Goal: Task Accomplishment & Management: Complete application form

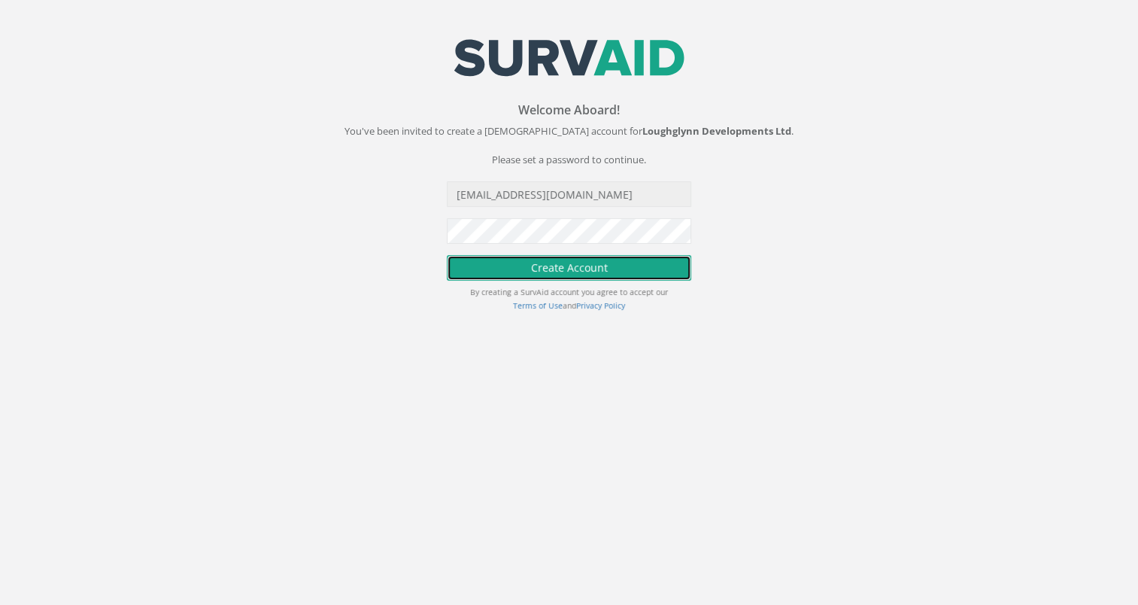
click at [590, 269] on button "Create Account" at bounding box center [569, 268] width 245 height 26
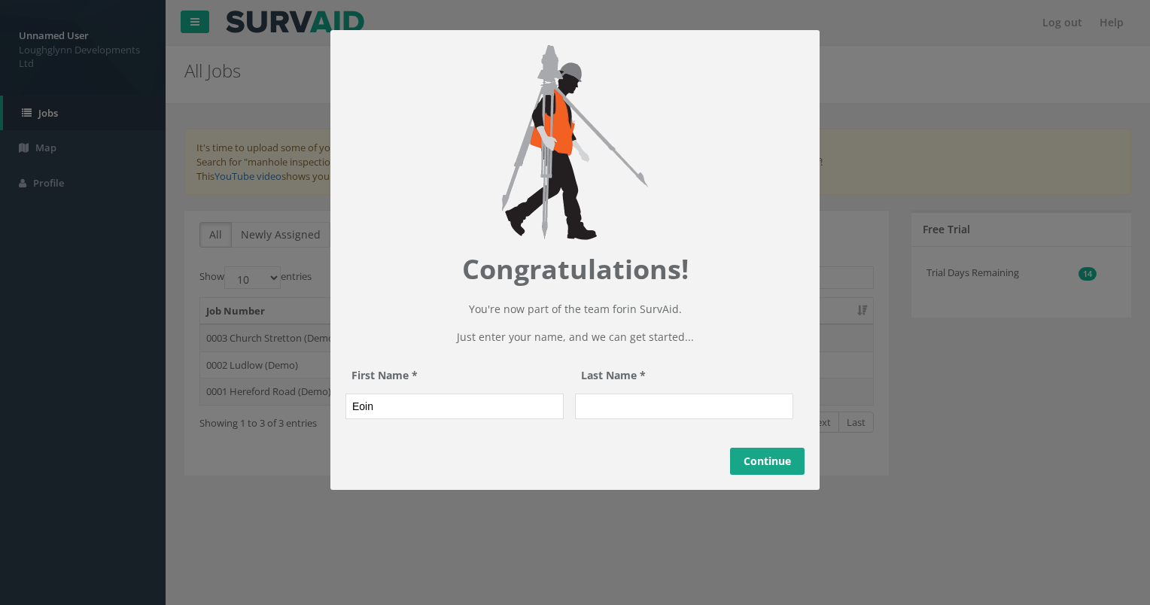
type input "Eoin"
click at [692, 419] on input "Last Name *" at bounding box center [684, 406] width 218 height 26
type input "[PERSON_NAME]"
click at [766, 475] on link "Continue" at bounding box center [767, 461] width 74 height 27
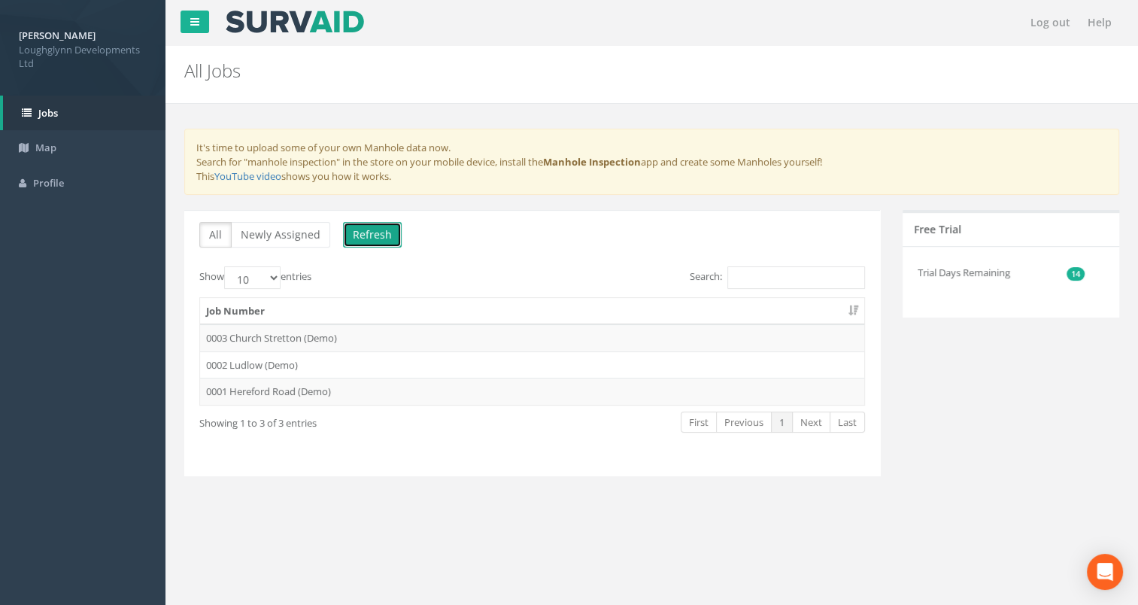
click at [373, 235] on button "Refresh" at bounding box center [372, 235] width 59 height 26
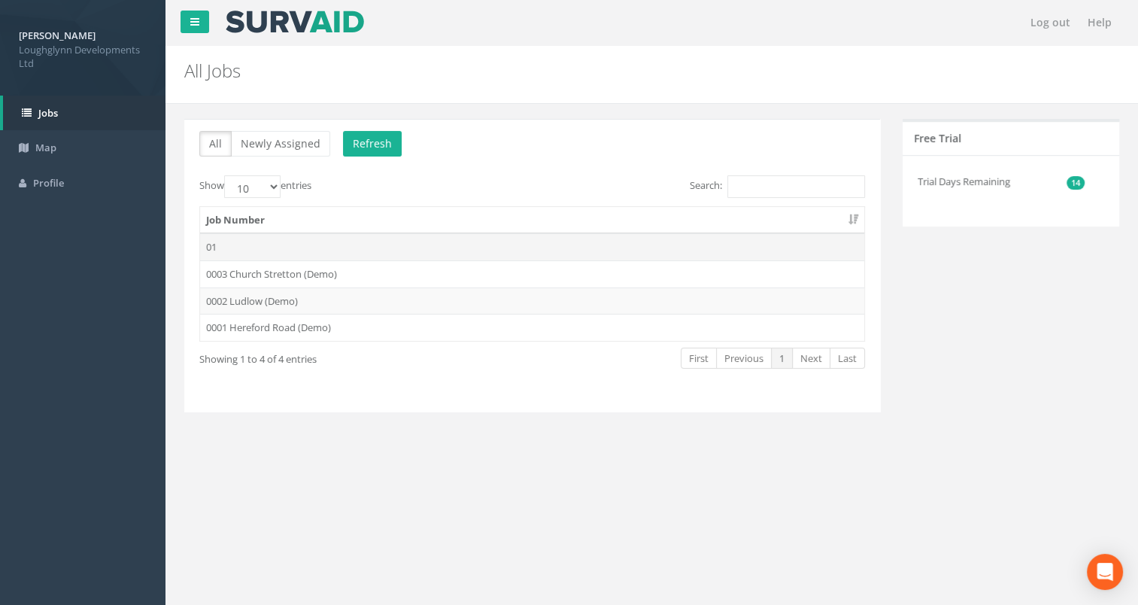
click at [272, 244] on td "01" at bounding box center [532, 246] width 664 height 27
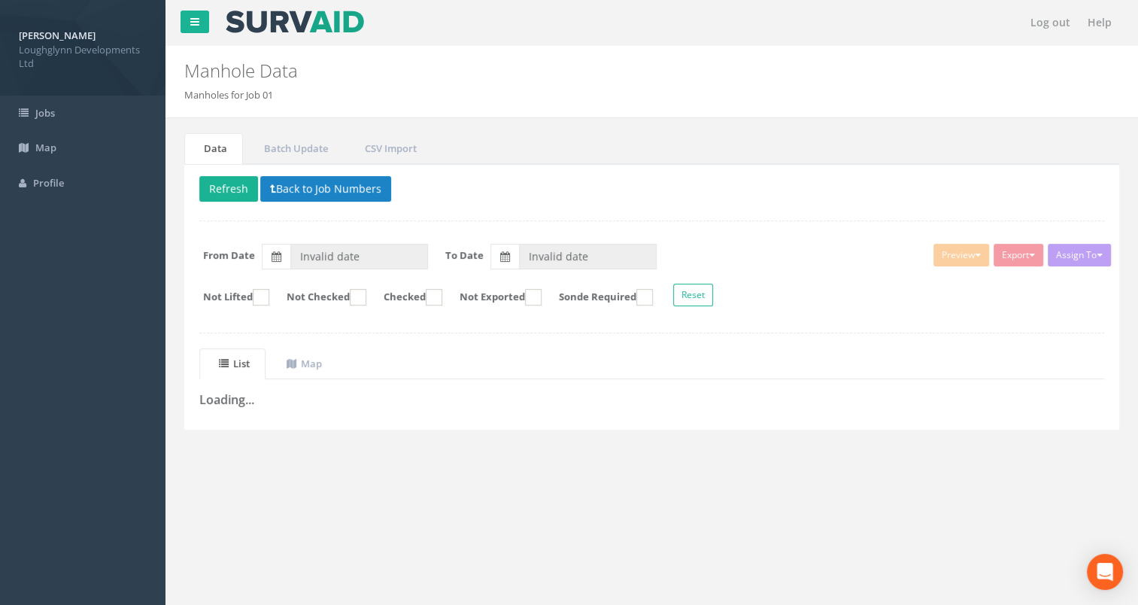
type input "[DATE]"
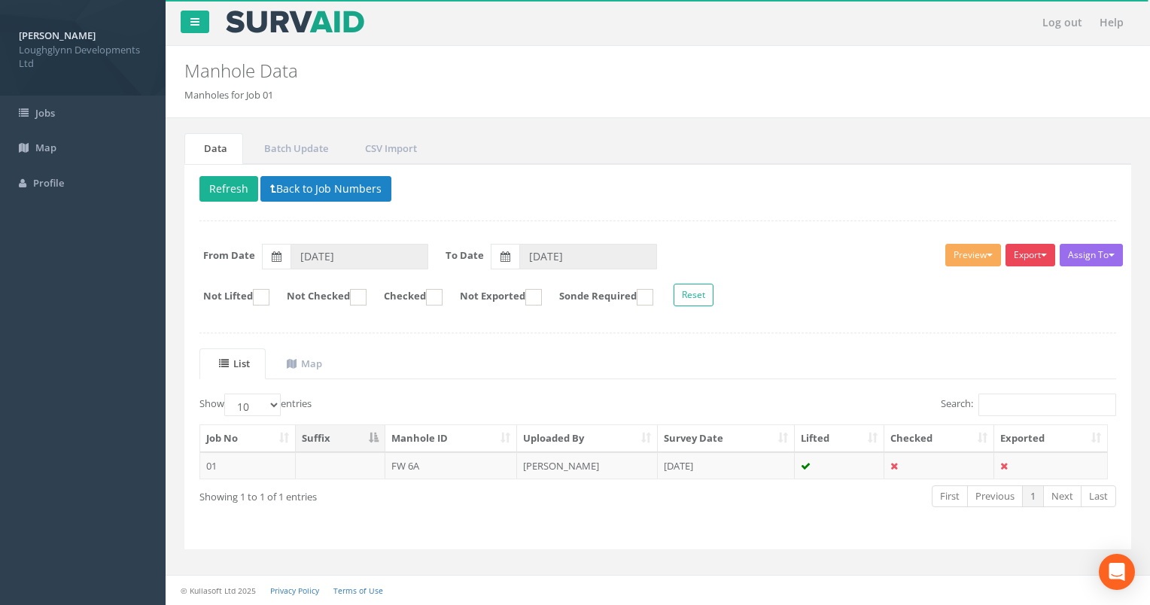
click at [1032, 259] on button "Export" at bounding box center [1030, 255] width 50 height 23
click at [247, 463] on td "01" at bounding box center [248, 465] width 96 height 27
click at [247, 463] on div "Log out Help Manhole Data Manholes for Job 01 × There was an error fetching the…" at bounding box center [658, 302] width 984 height 605
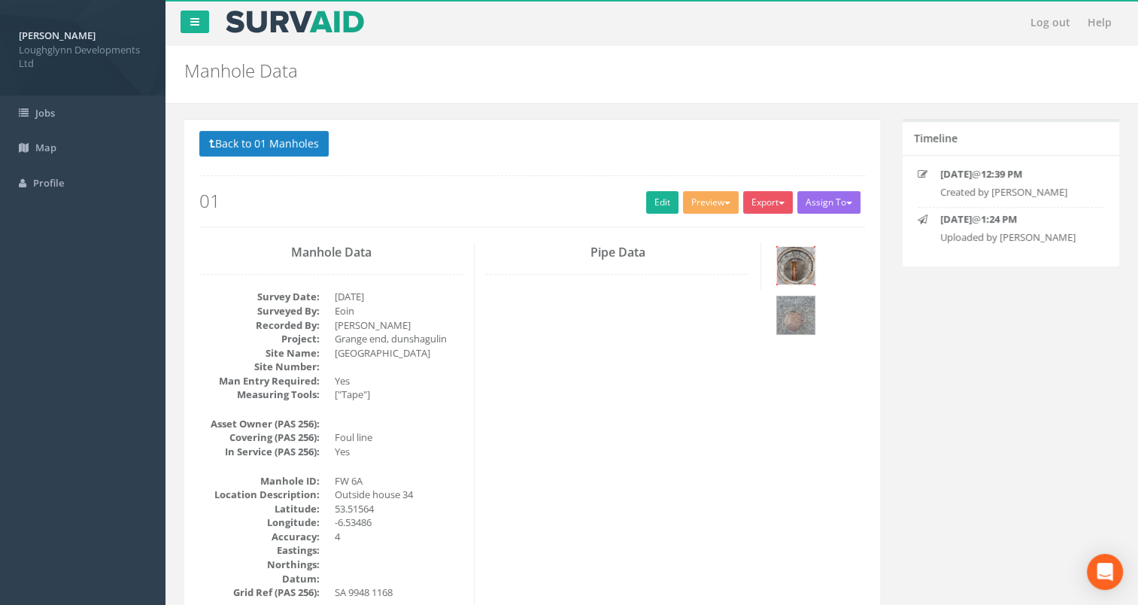
click at [807, 271] on img at bounding box center [796, 266] width 38 height 38
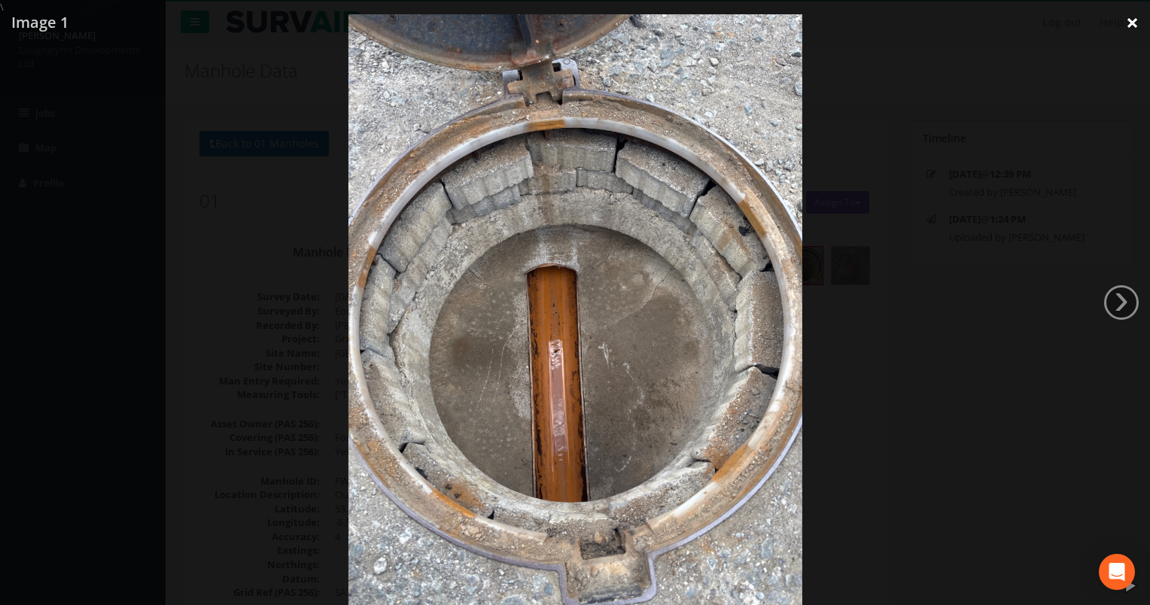
click at [1138, 23] on link "×" at bounding box center [1131, 22] width 35 height 45
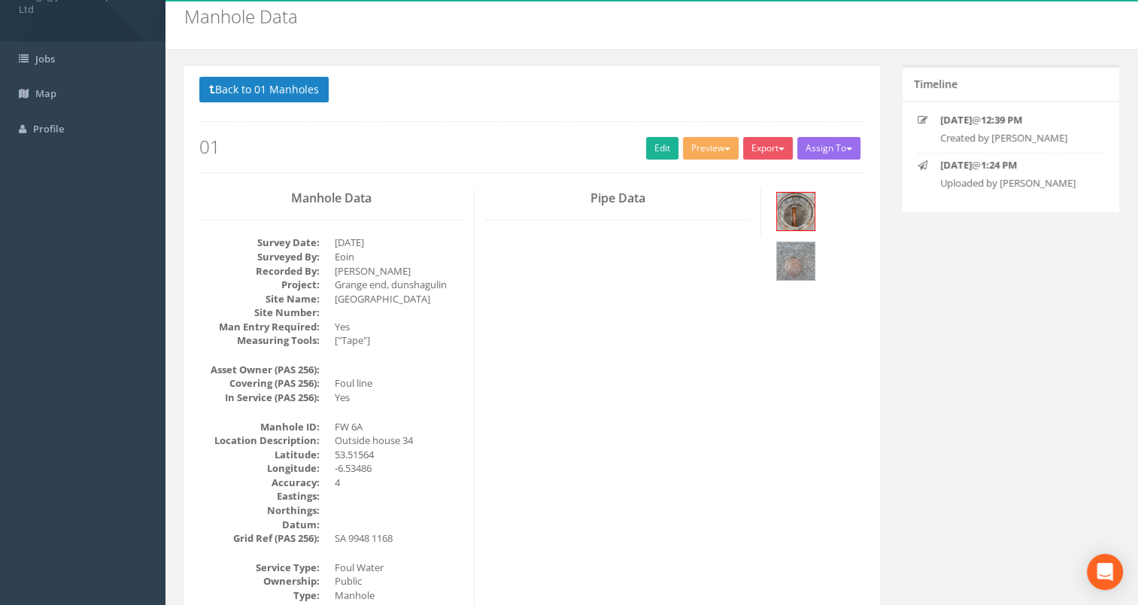
scroll to position [75, 0]
